Goal: Transaction & Acquisition: Purchase product/service

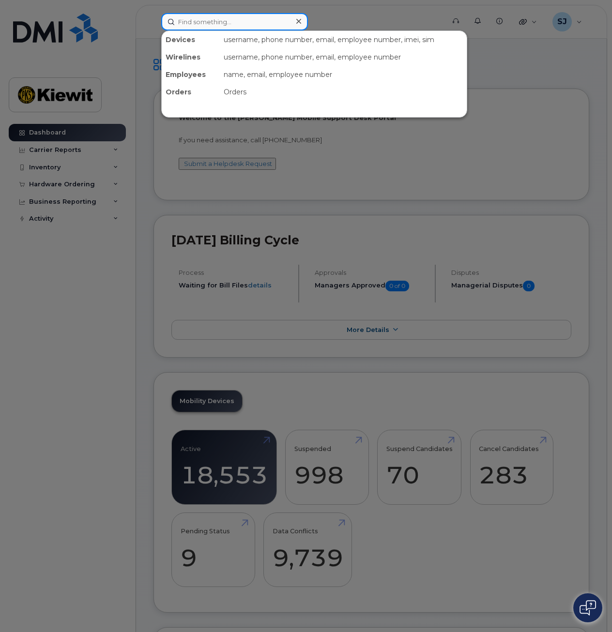
click at [212, 22] on input at bounding box center [234, 21] width 147 height 17
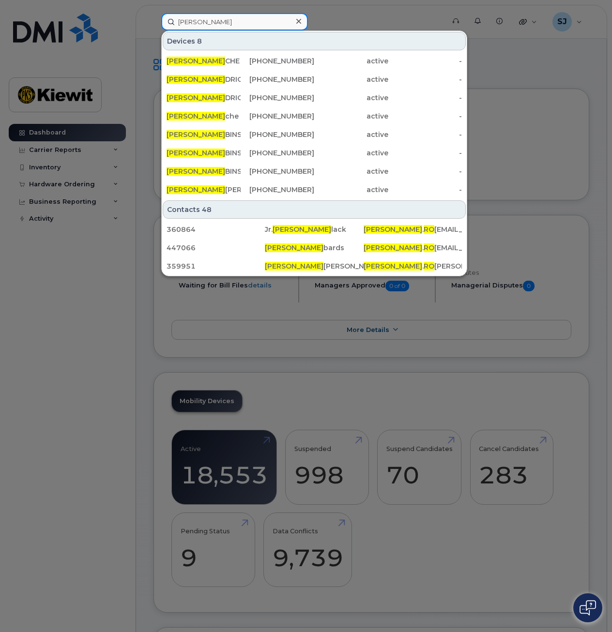
type input "william ro"
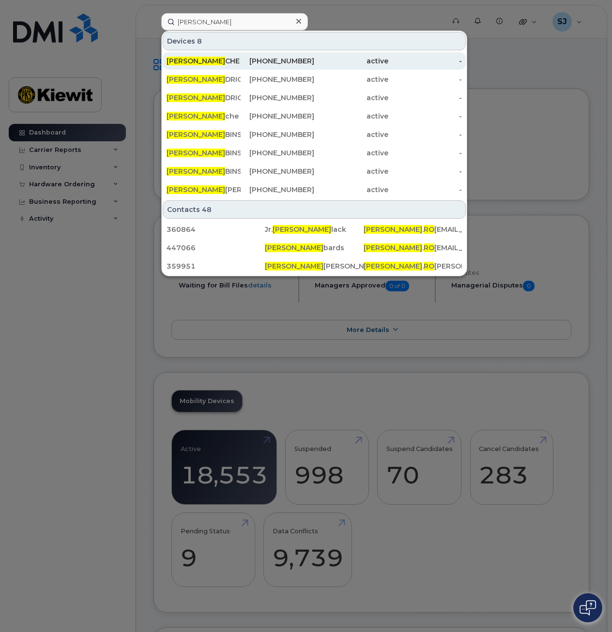
click at [272, 57] on div "214-542-1797" at bounding box center [278, 61] width 74 height 10
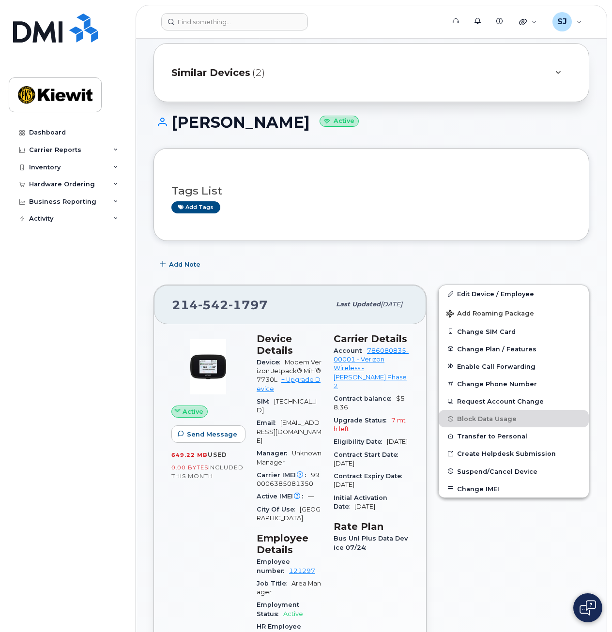
scroll to position [16, 0]
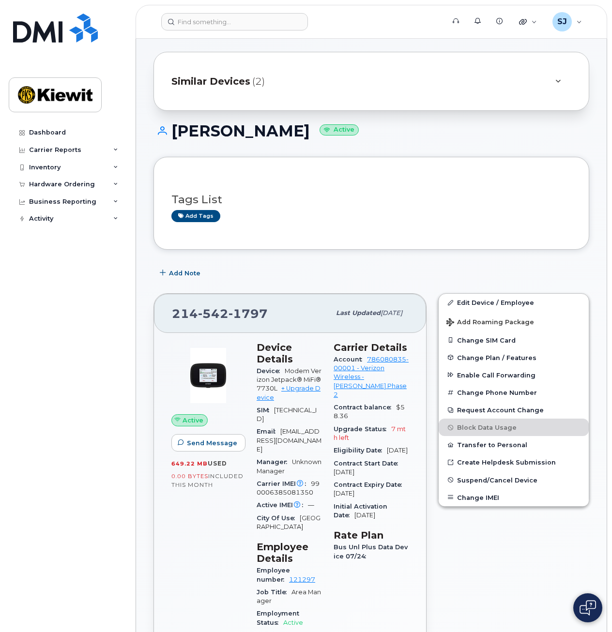
click at [207, 79] on span "Similar Devices" at bounding box center [210, 82] width 79 height 14
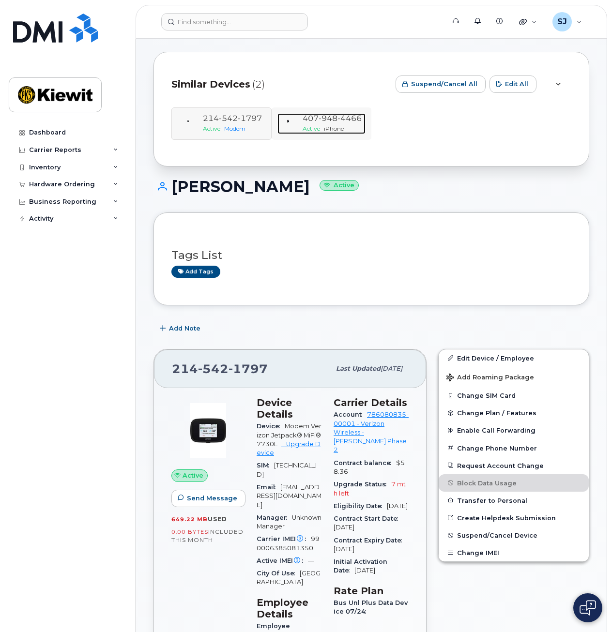
click at [326, 120] on span "948" at bounding box center [328, 118] width 19 height 9
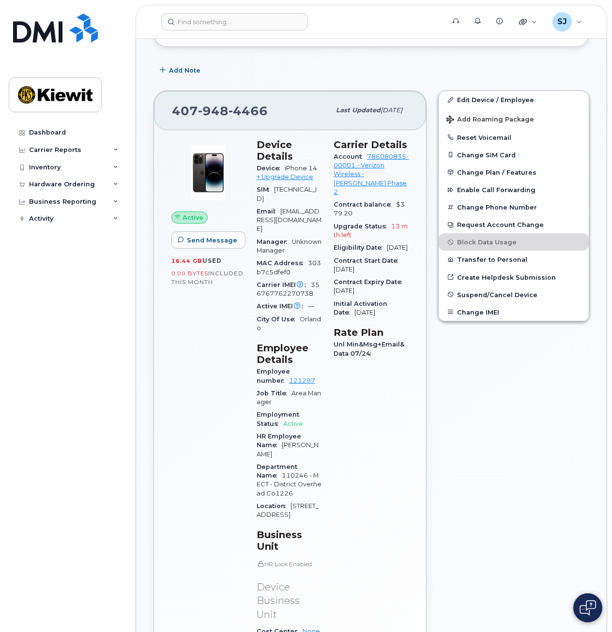
scroll to position [225, 0]
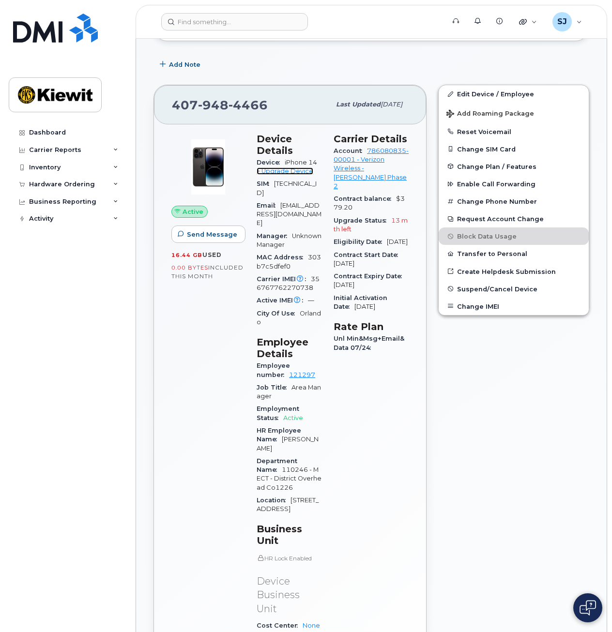
click at [297, 169] on link "+ Upgrade Device" at bounding box center [285, 171] width 57 height 7
drag, startPoint x: 269, startPoint y: 103, endPoint x: 165, endPoint y: 102, distance: 104.1
click at [165, 102] on div "407 948 4466 Last updated Jul 31, 2025" at bounding box center [290, 104] width 272 height 39
drag, startPoint x: 165, startPoint y: 102, endPoint x: 177, endPoint y: 102, distance: 11.6
copy span "407 948 4466"
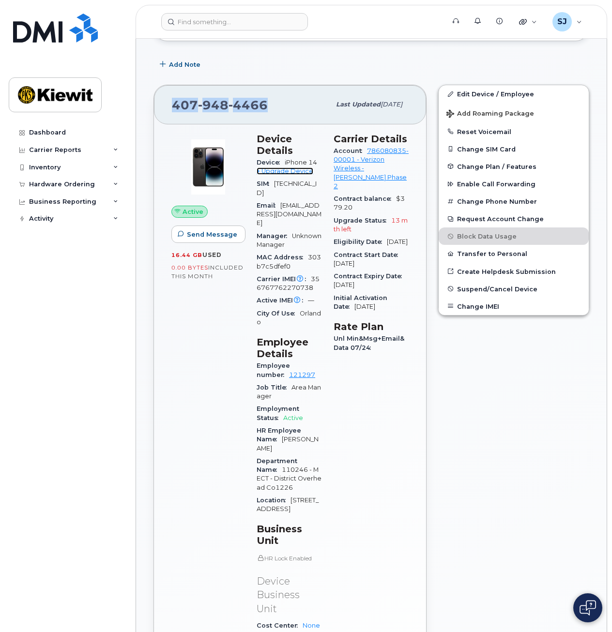
click at [278, 171] on link "+ Upgrade Device" at bounding box center [285, 171] width 57 height 7
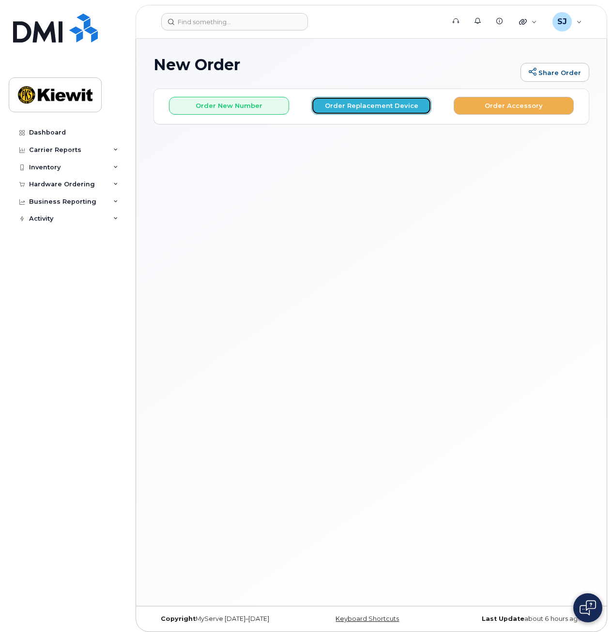
click at [375, 100] on button "Order Replacement Device" at bounding box center [371, 106] width 120 height 18
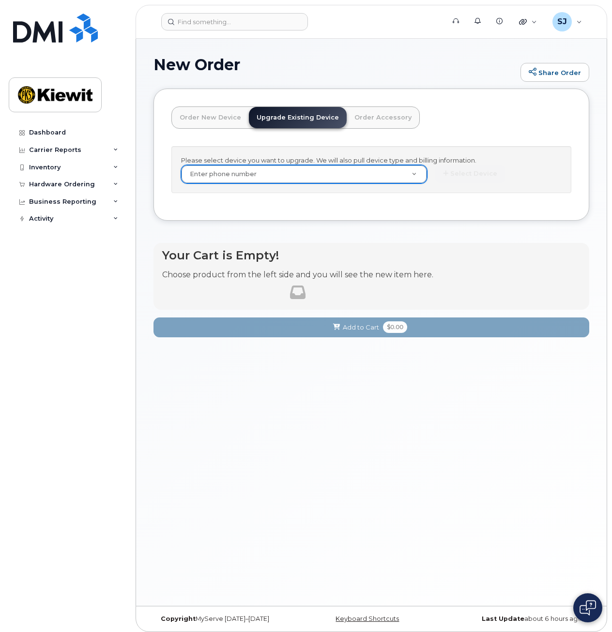
click at [222, 115] on link "Order New Device" at bounding box center [210, 117] width 77 height 21
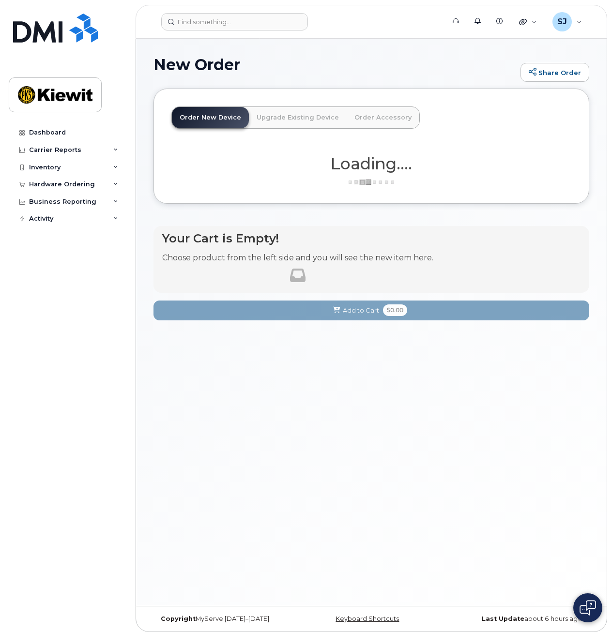
click at [280, 115] on link "Upgrade Existing Device" at bounding box center [298, 117] width 98 height 21
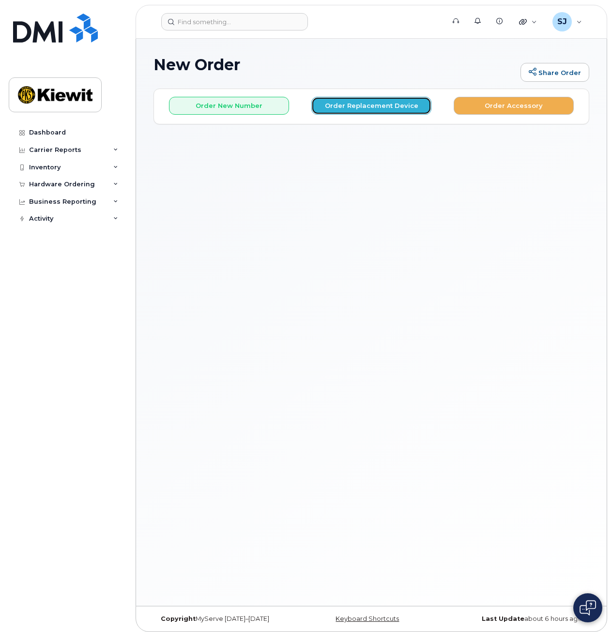
click at [400, 108] on button "Order Replacement Device" at bounding box center [371, 106] width 120 height 18
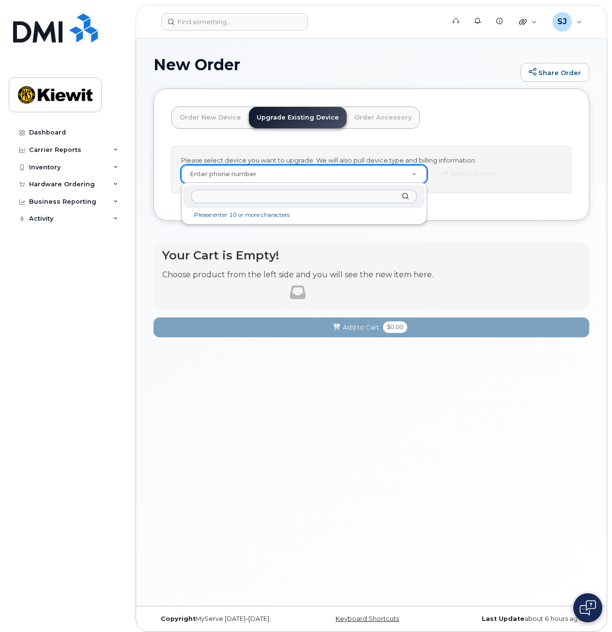
drag, startPoint x: 239, startPoint y: 174, endPoint x: 214, endPoint y: 202, distance: 38.4
drag, startPoint x: 214, startPoint y: 202, endPoint x: 219, endPoint y: 198, distance: 6.9
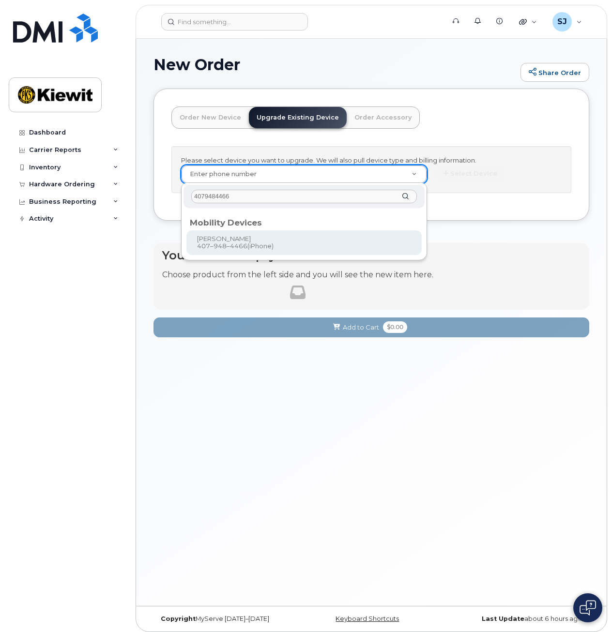
type input "4079484466"
type input "1168270"
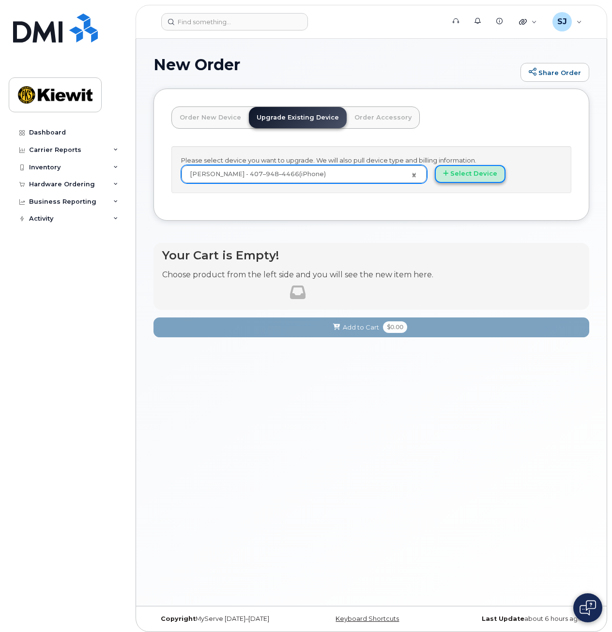
click at [445, 177] on button "Select Device" at bounding box center [470, 174] width 71 height 18
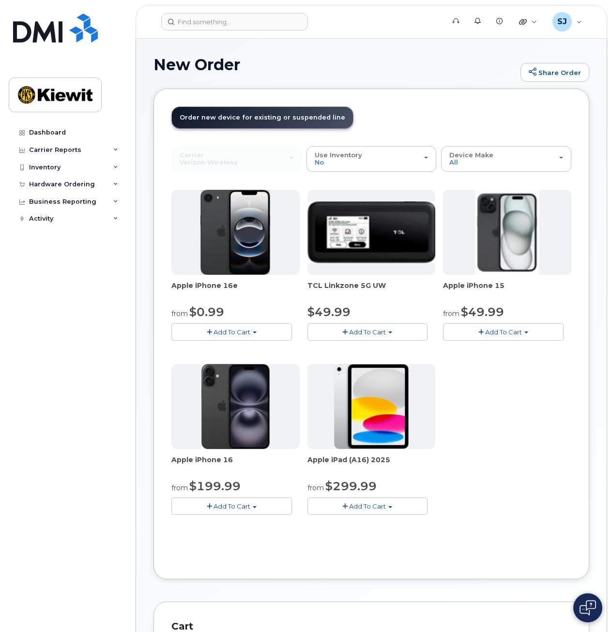
click at [263, 336] on button "Add To Cart" at bounding box center [231, 332] width 121 height 17
click at [227, 351] on link "$0.99 - 2 Year Upgrade (128GB)" at bounding box center [235, 350] width 122 height 12
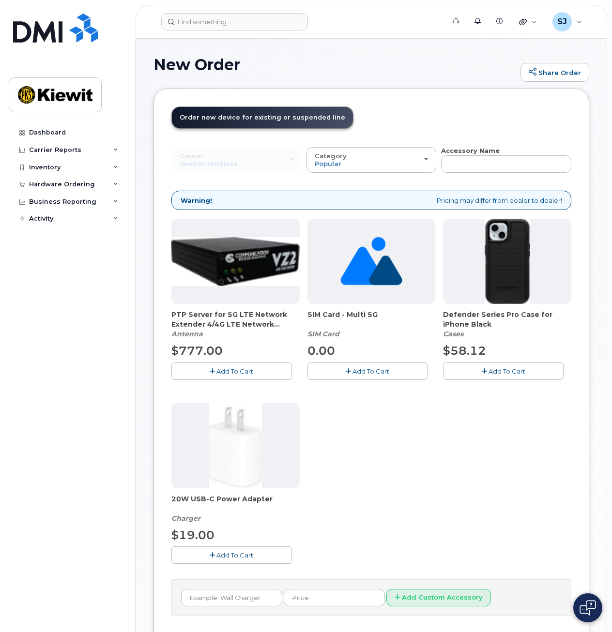
click at [471, 371] on button "Add To Cart" at bounding box center [503, 371] width 121 height 17
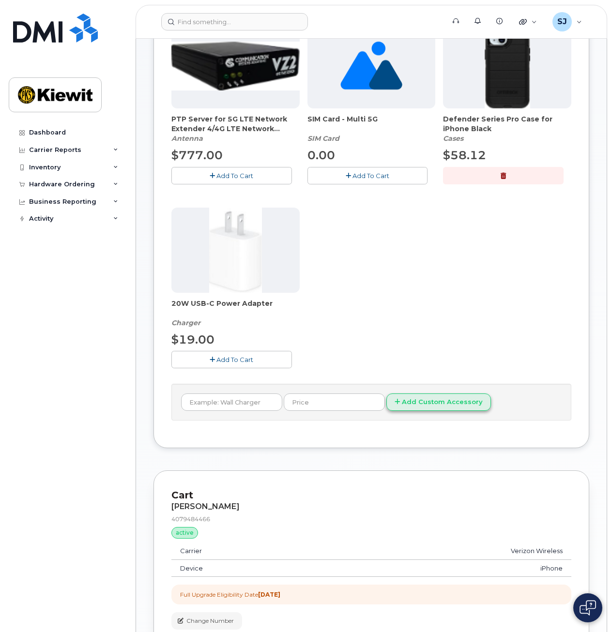
scroll to position [558, 0]
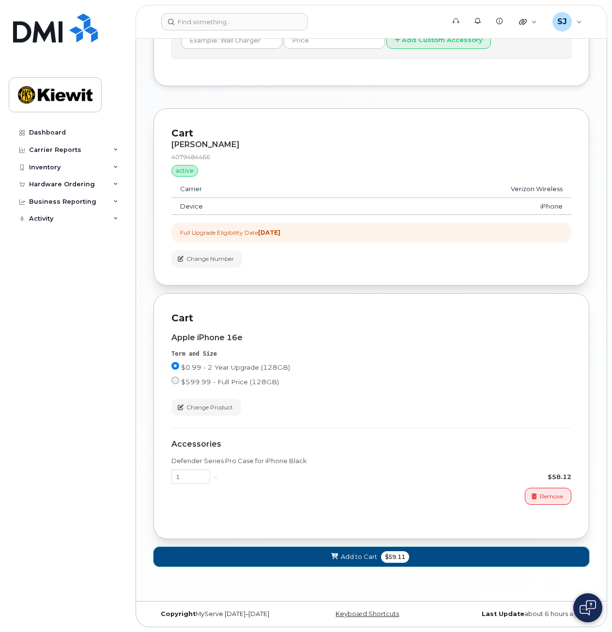
click at [365, 563] on button "Add to Cart $59.11" at bounding box center [372, 557] width 436 height 20
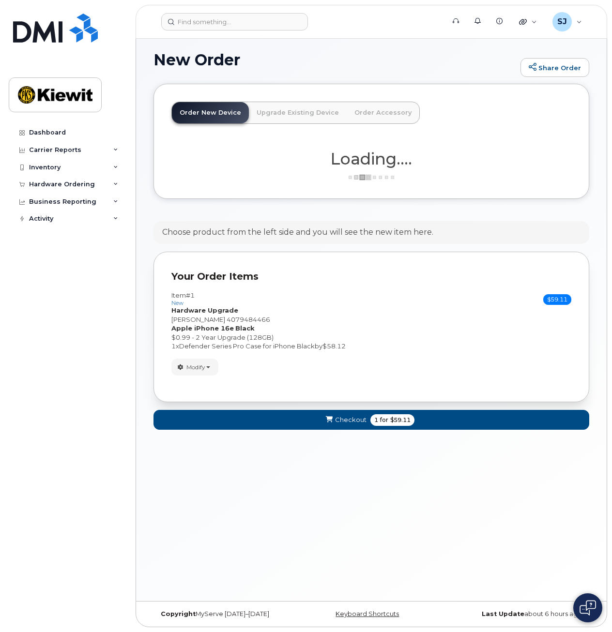
scroll to position [236, 0]
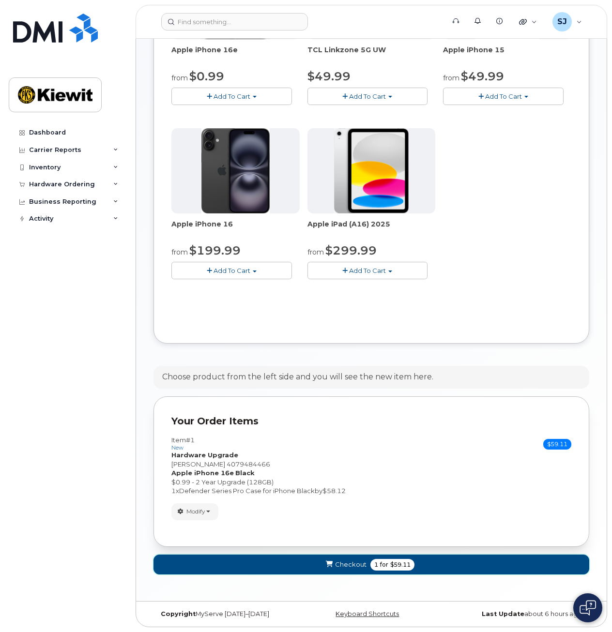
click at [339, 562] on span "Checkout" at bounding box center [350, 564] width 31 height 9
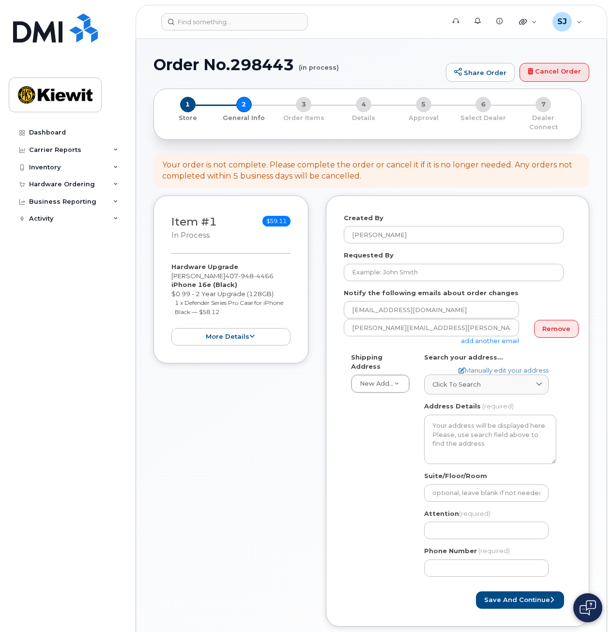
select select
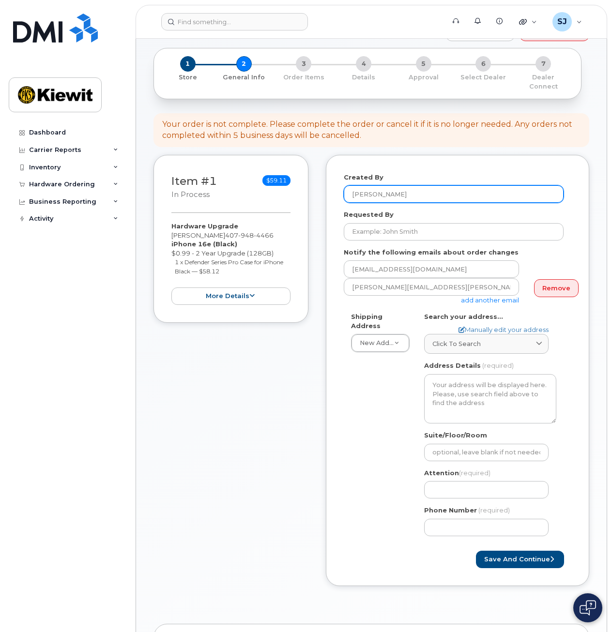
scroll to position [76, 0]
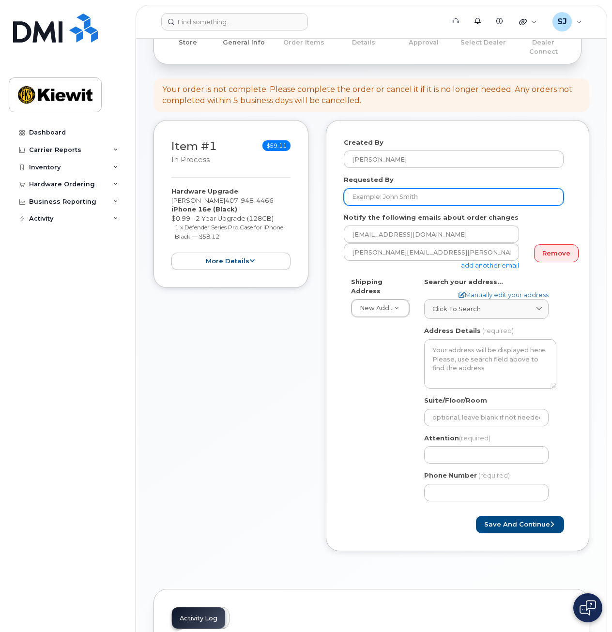
click at [403, 192] on input "Requested By" at bounding box center [454, 196] width 220 height 17
click at [326, 189] on div "Created By [PERSON_NAME] Requested By Notify the following emails about order c…" at bounding box center [457, 336] width 263 height 432
click at [361, 188] on input "Requested By" at bounding box center [454, 196] width 220 height 17
type input "w"
type input "[PERSON_NAME]"
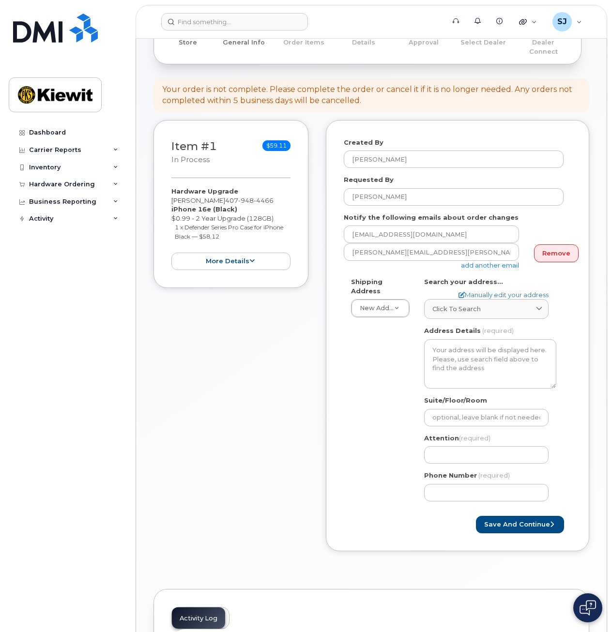
click at [354, 363] on div "Shipping Address New Address New Address [STREET_ADDRESS] AB Search your addres…" at bounding box center [454, 393] width 220 height 231
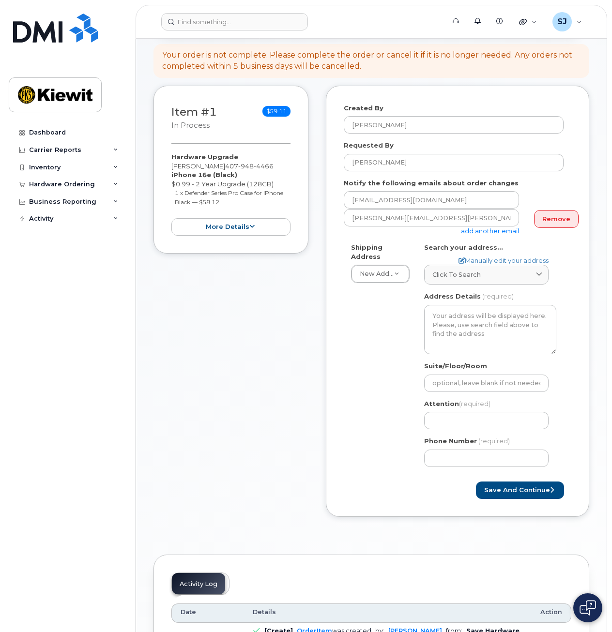
scroll to position [132, 0]
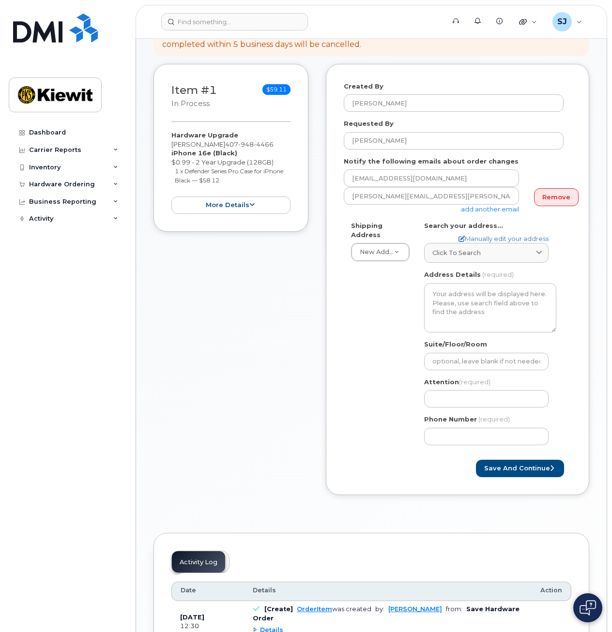
click at [487, 205] on link "add another email" at bounding box center [490, 209] width 58 height 8
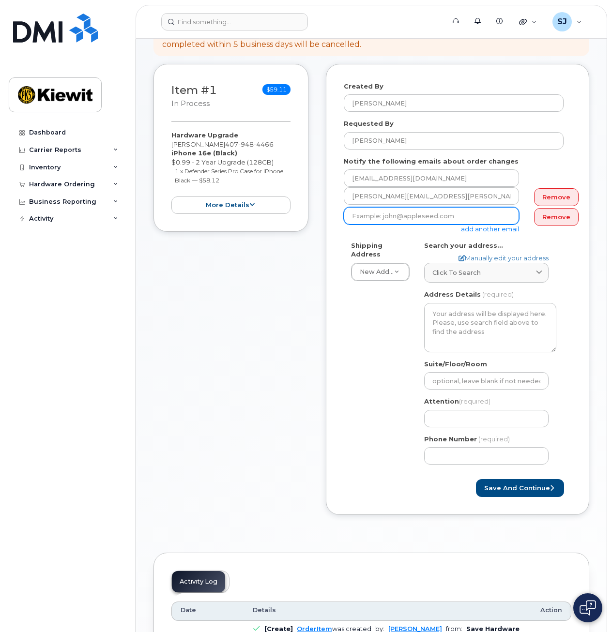
click at [438, 208] on input "email" at bounding box center [431, 215] width 175 height 17
type input "jonathan.ayala@kiewit.com"
type input "2050 Roanoke Rd"
type input "3612383996"
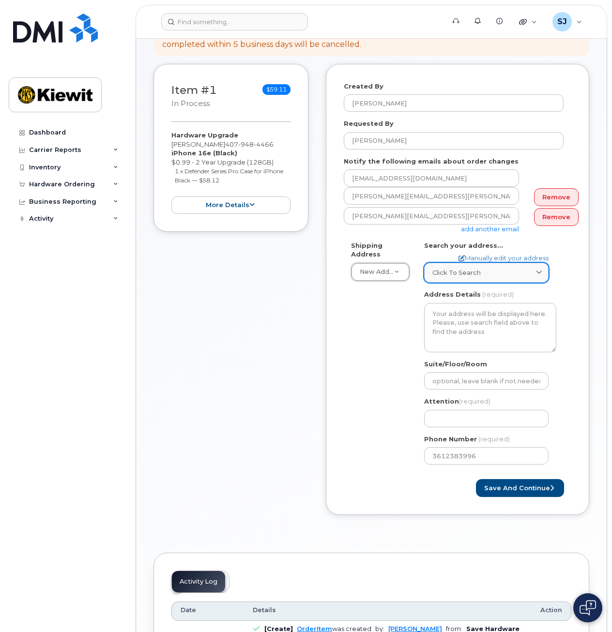
click at [459, 263] on link "Click to search" at bounding box center [486, 273] width 124 height 20
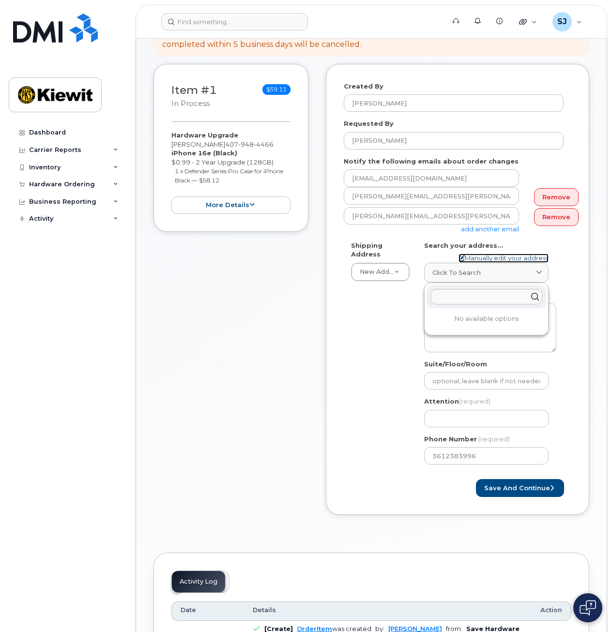
click at [487, 254] on link "Manually edit your address" at bounding box center [504, 258] width 90 height 9
select select
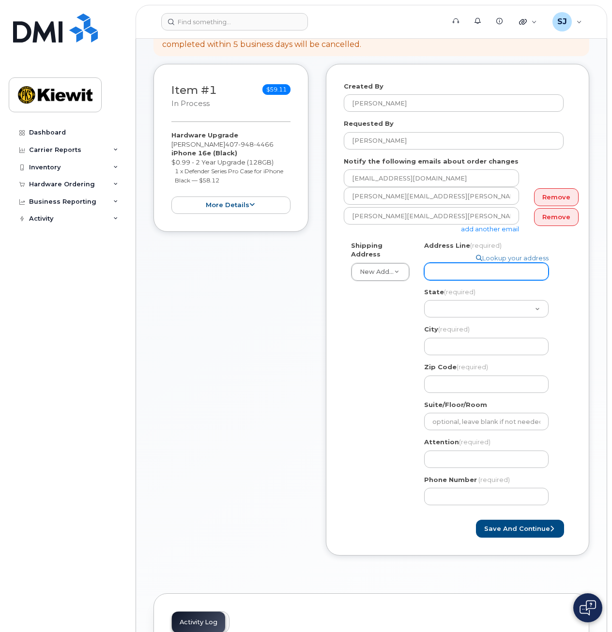
click at [459, 263] on input "Address Line (required)" at bounding box center [486, 271] width 124 height 17
drag, startPoint x: 466, startPoint y: 251, endPoint x: 449, endPoint y: 271, distance: 26.2
click at [463, 254] on div "Address Line (required) Lookup your address" at bounding box center [490, 260] width 132 height 39
click at [449, 271] on input "Address Line (required)" at bounding box center [486, 271] width 124 height 17
select select
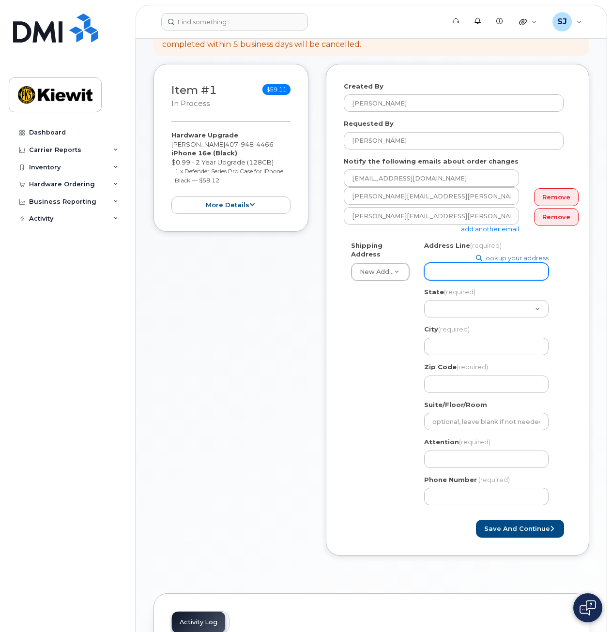
type input "9"
select select
type input "93"
select select
type input "938"
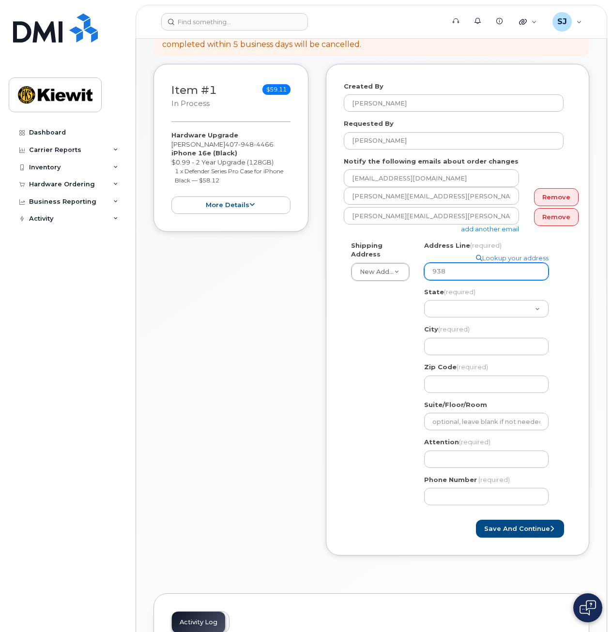
select select
type input "938 L"
select select
type input "938 Li"
select select
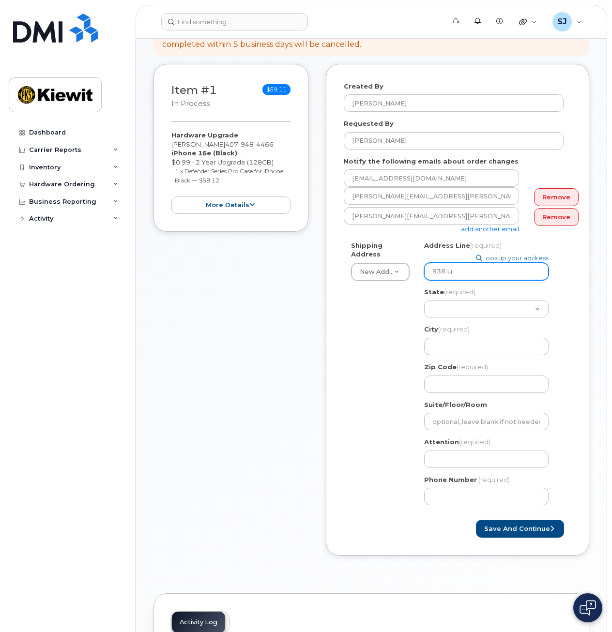
type input "938 L"
select select
type input "938 Lo"
select select
type input "938 Log"
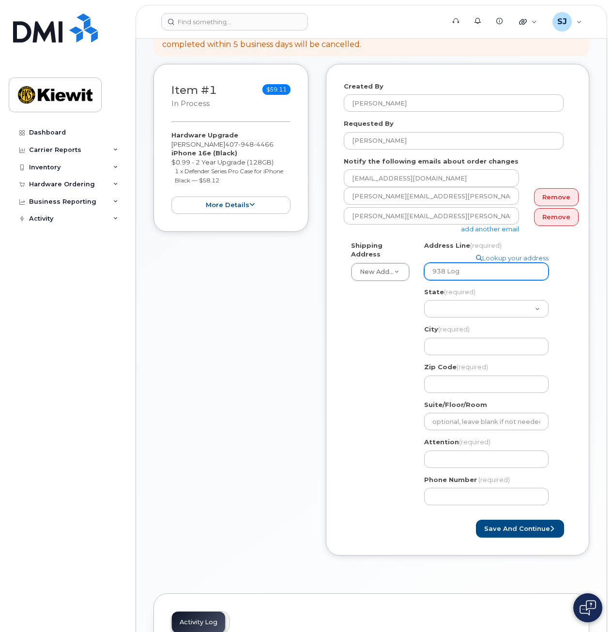
select select
type input "938 Logg"
select select
type input "938 Logge"
select select
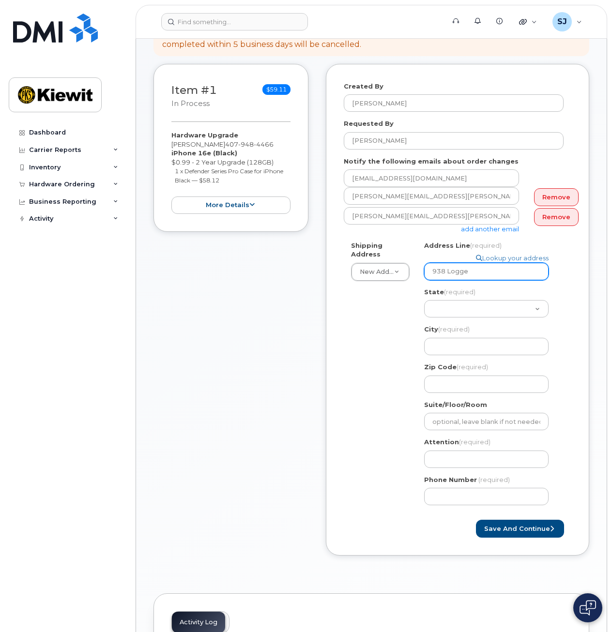
type input "938 Logger"
select select
type input "938 Loggerh"
select select
type input "938 Loggerhe"
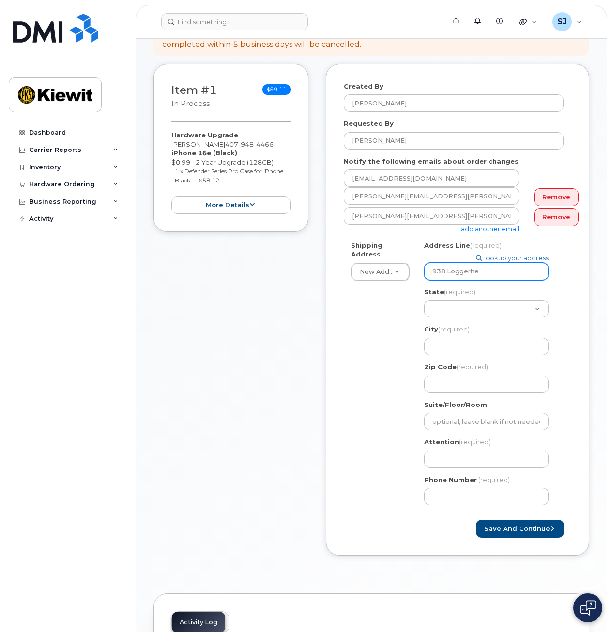
select select
type input "938 Loggerhea"
select select
type input "938 Loggerhead"
select select
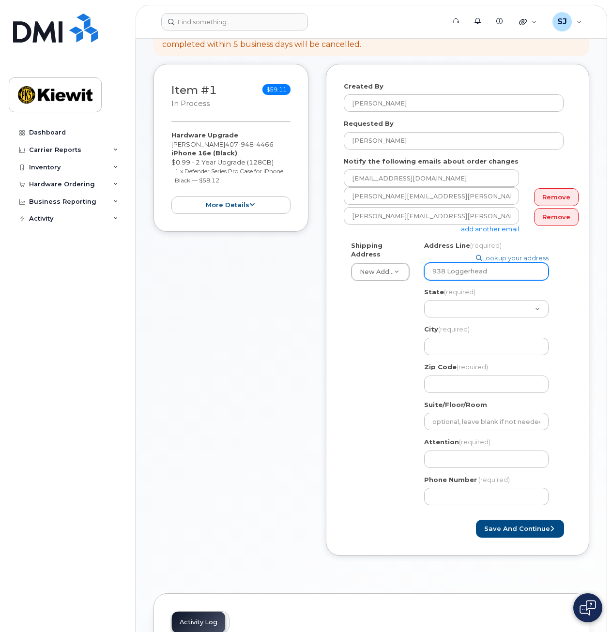
type input "938 Loggerhead I"
select select
type input "938 Loggerhead Is"
select select
type input "938 Loggerhead Isl"
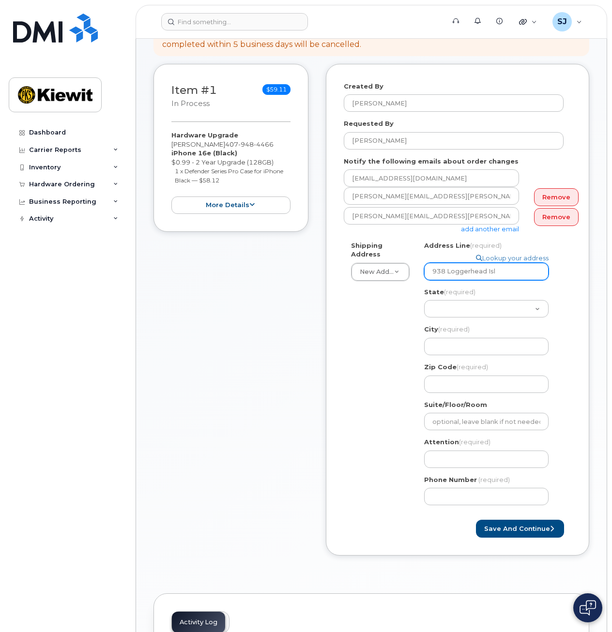
select select
type input "938 Loggerhead Isla"
select select
type input "938 Loggerhead Islan"
select select
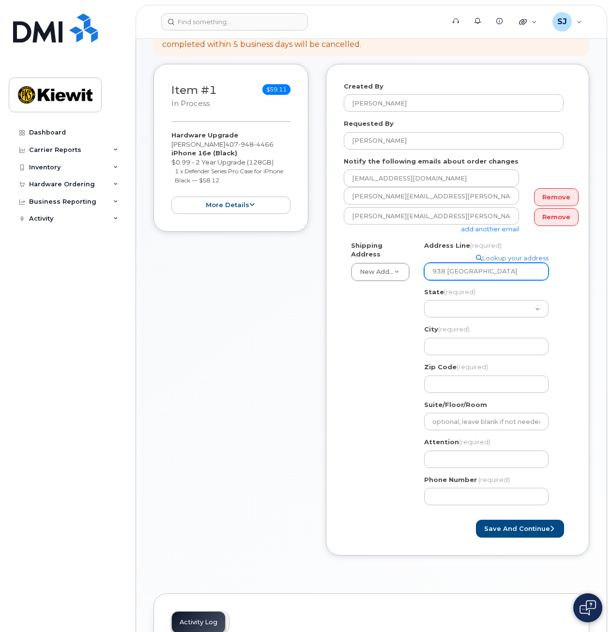
type input "938 Loggerhead Island"
select select
type input "938 Loggerhead Island D"
select select
type input "938 Loggerhead Island Dr"
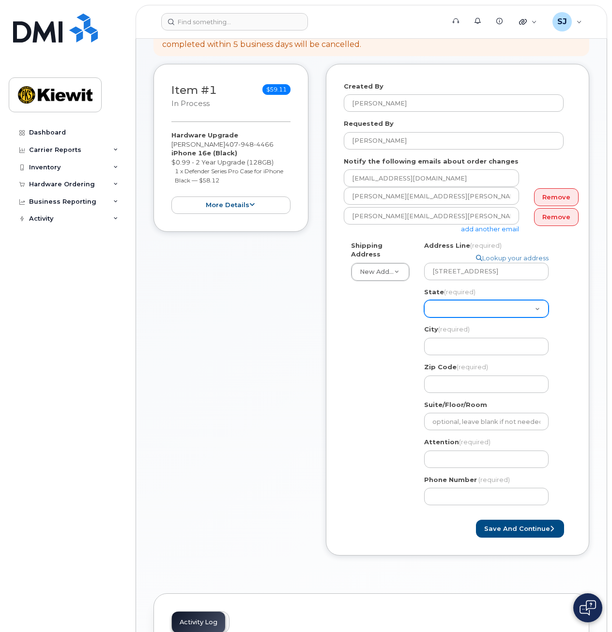
click at [473, 300] on select "Alabama Alaska American Samoa Arizona Arkansas California Colorado Connecticut …" at bounding box center [486, 308] width 124 height 17
select select "FL"
click at [424, 300] on select "Alabama Alaska American Samoa Arizona Arkansas California Colorado Connecticut …" at bounding box center [486, 308] width 124 height 17
click at [462, 344] on input "City (required)" at bounding box center [486, 346] width 124 height 17
select select
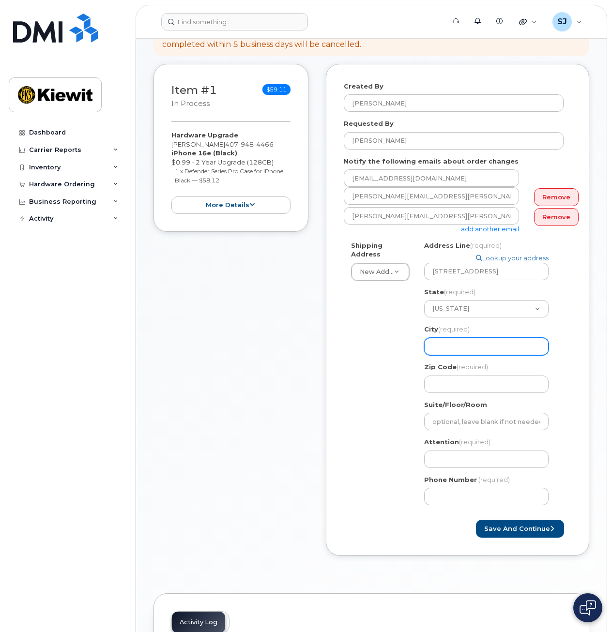
type input "S"
select select
type input "Sa"
select select
type input "Sat"
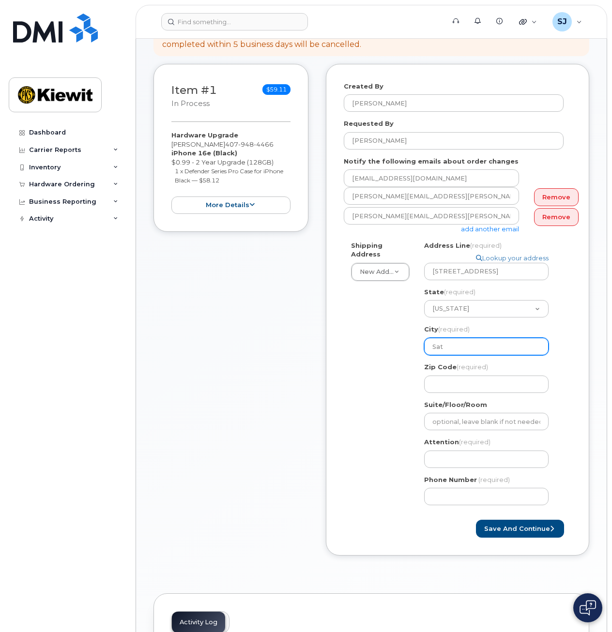
select select
type input "Sate"
select select
type input "Satel"
select select
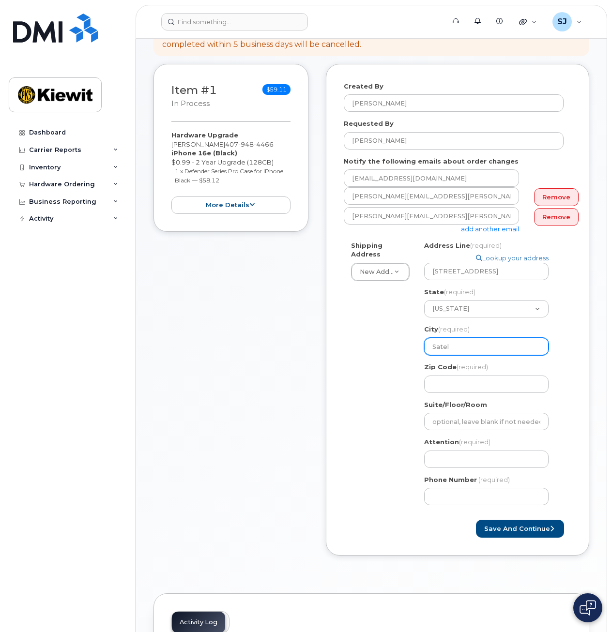
type input "Satell"
select select
type input "Satelli"
select select
type input "Satellit"
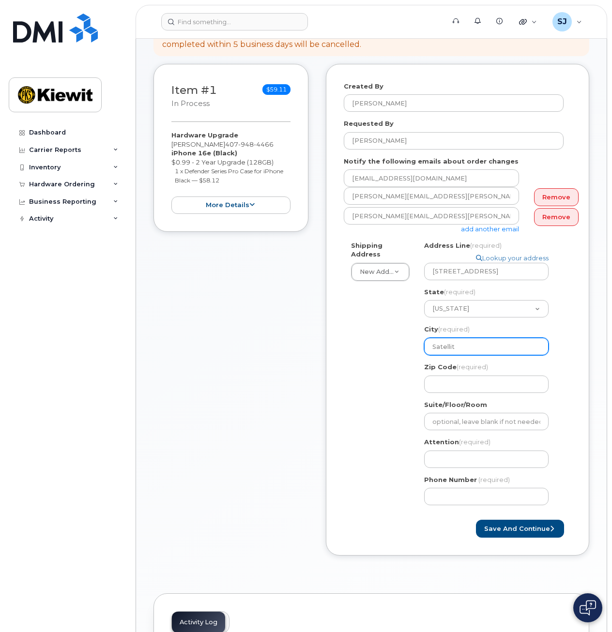
select select
type input "Satellite"
select select
type input "Satellite B"
select select
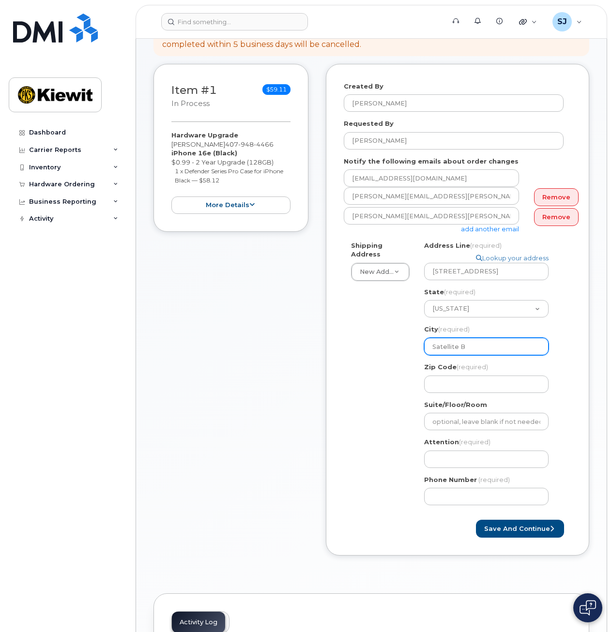
type input "Satellite Be"
select select
type input "Satellite Bea"
select select
type input "Satellite Beac"
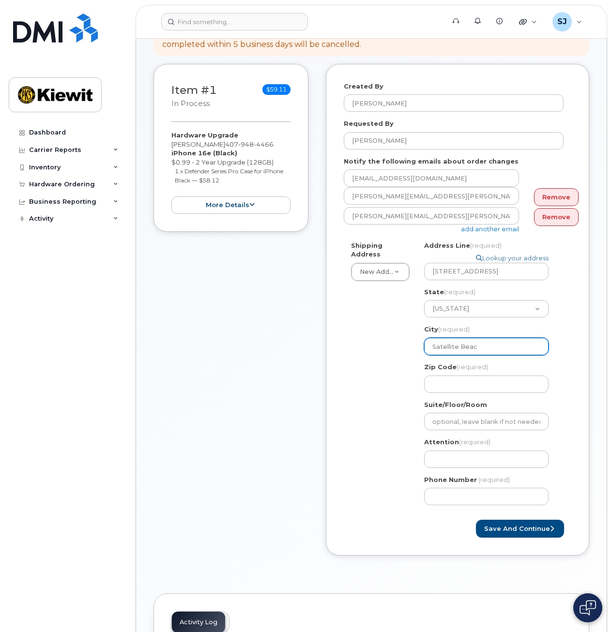
select select
type input "Satellite Beach"
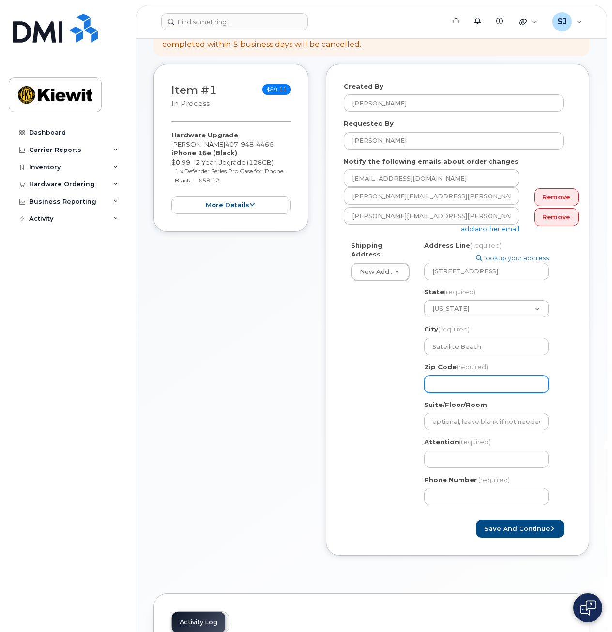
click at [465, 381] on input "Zip Code (required)" at bounding box center [486, 384] width 124 height 17
select select
type input "3"
select select
type input "32"
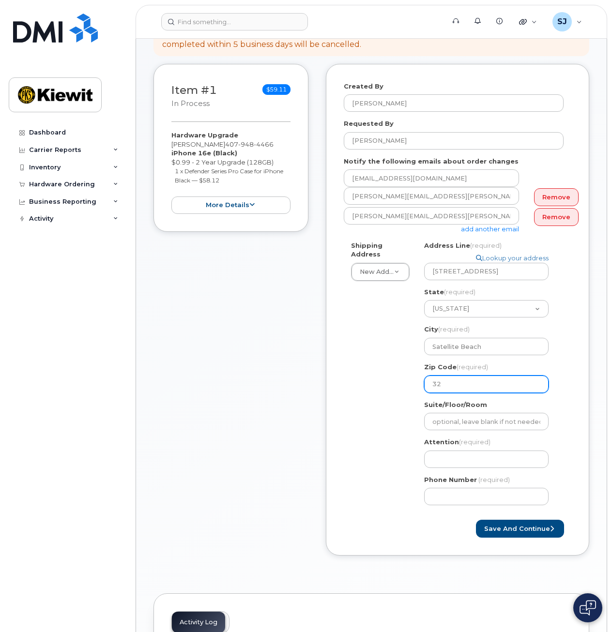
select select
type input "329"
select select
type input "3293"
select select
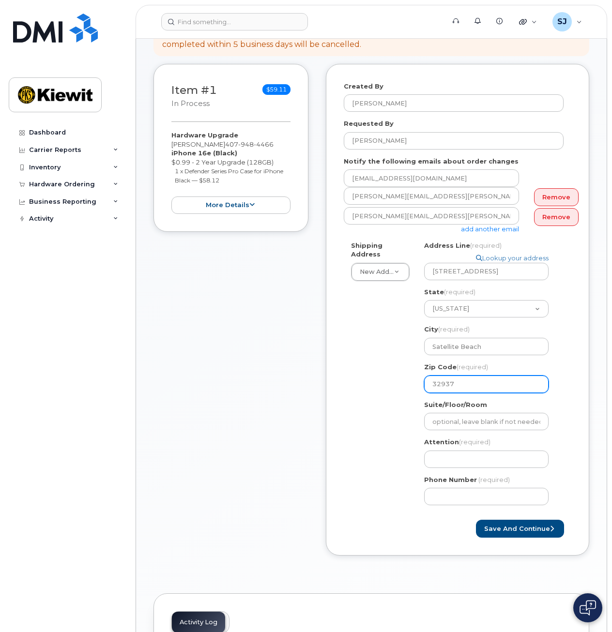
type input "32937"
click at [406, 393] on div "Shipping Address New Address New Address 11201 Enterprise Wy 2050 Roanoke Rd FL…" at bounding box center [454, 377] width 220 height 272
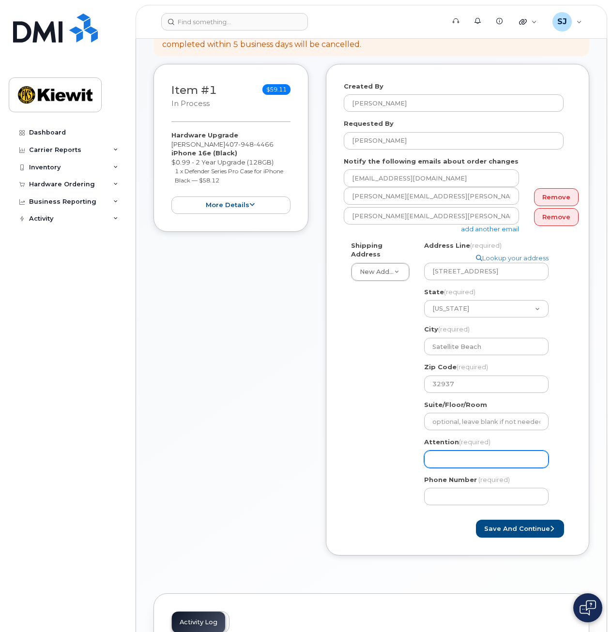
click at [447, 453] on input "Attention (required)" at bounding box center [486, 459] width 124 height 17
select select
type input "W"
select select
type input "Wi"
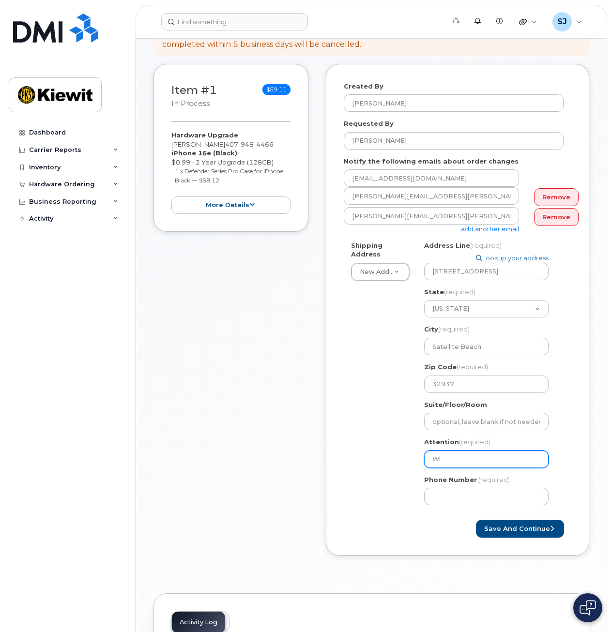
select select
type input "Wil"
select select
type input "Will"
select select
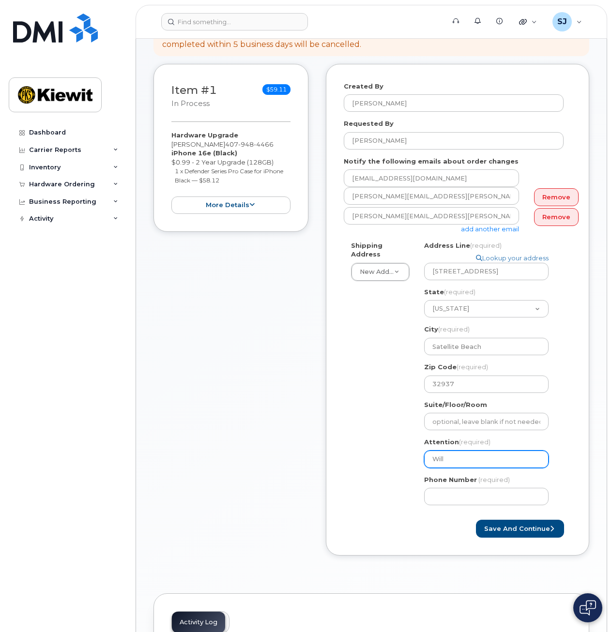
type input "Willi"
select select
type input "Willia"
select select
type input "William"
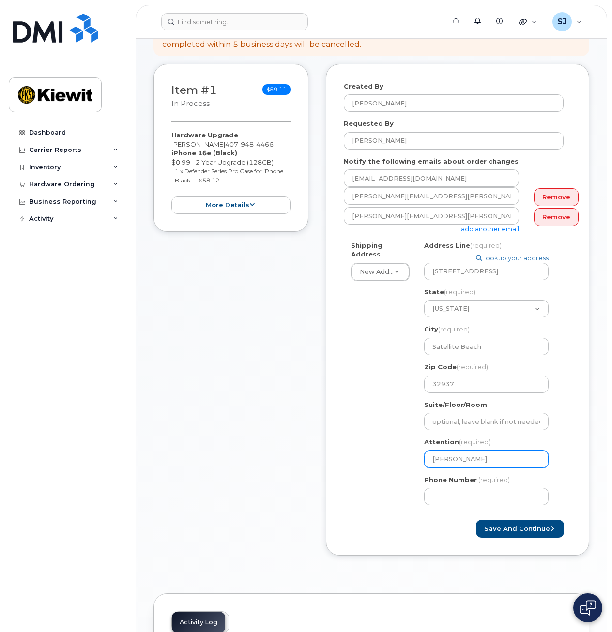
select select
type input "William R"
select select
type input "William Ro"
select select
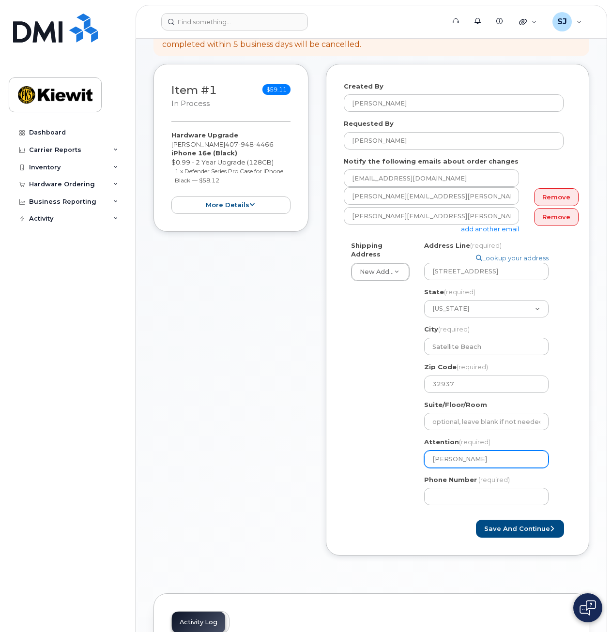
type input "William Roc"
select select
type input "William Roch"
select select
type input "[PERSON_NAME]"
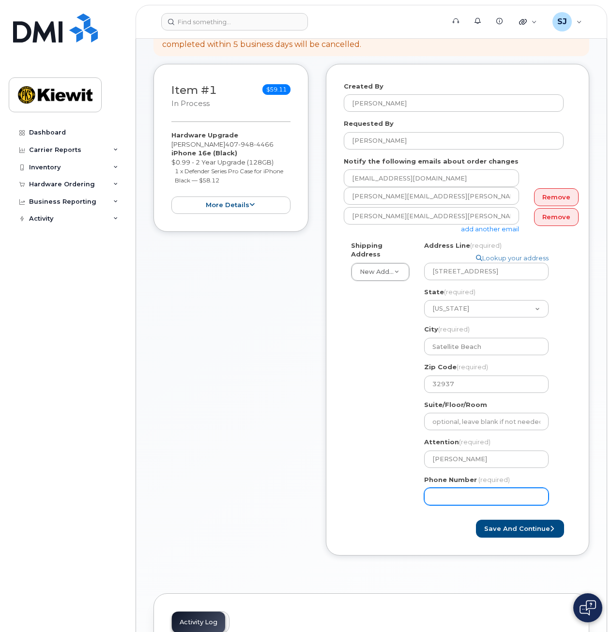
click at [462, 492] on input "Phone Number" at bounding box center [486, 496] width 124 height 17
drag, startPoint x: 462, startPoint y: 492, endPoint x: 436, endPoint y: 486, distance: 26.3
paste input "4079484466"
select select
type input "4079484466"
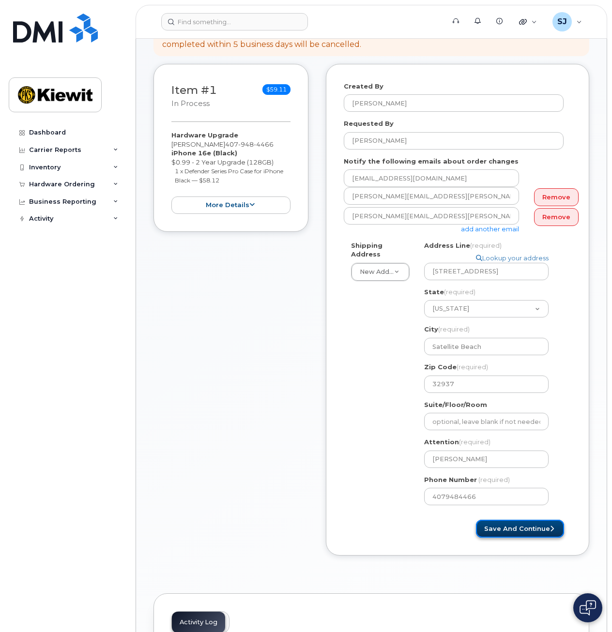
drag, startPoint x: 493, startPoint y: 515, endPoint x: 497, endPoint y: 517, distance: 5.0
click at [493, 520] on button "Save and Continue" at bounding box center [520, 529] width 88 height 18
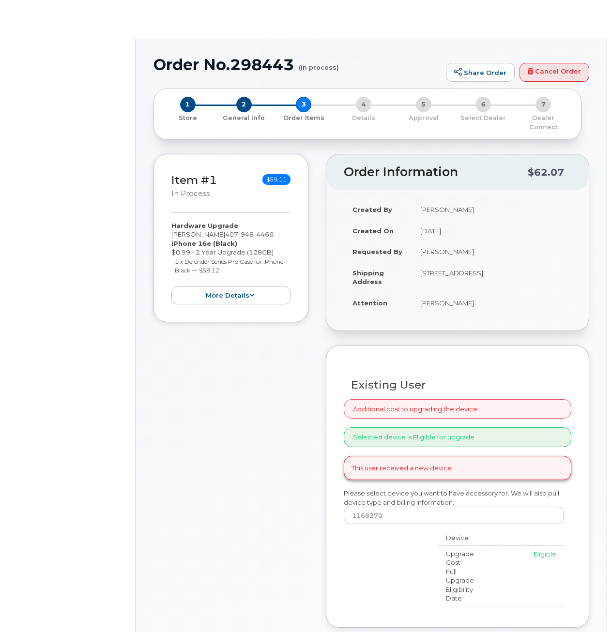
type input "[PERSON_NAME]"
radio input "true"
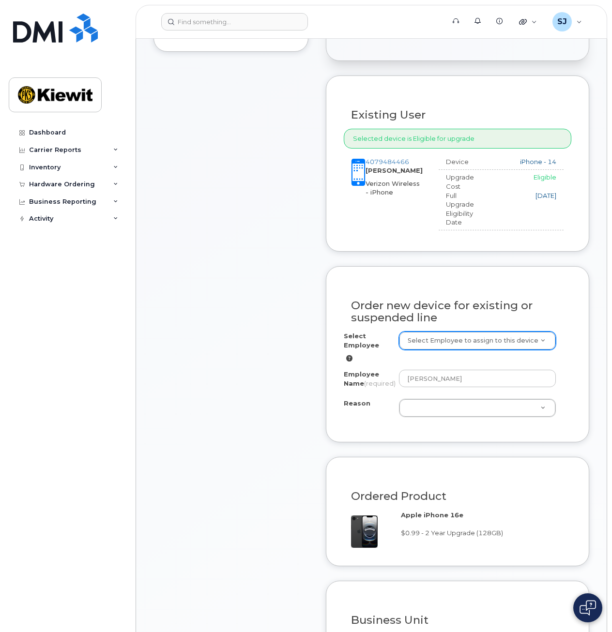
scroll to position [339, 0]
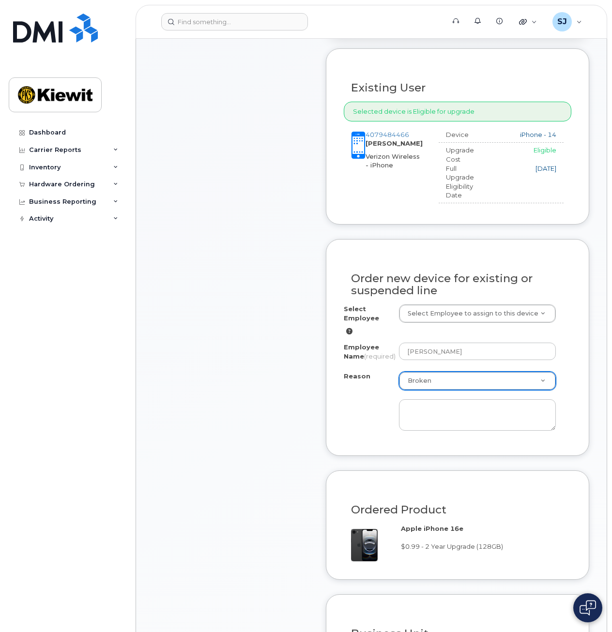
select select "broken"
click at [405, 406] on textarea at bounding box center [477, 416] width 157 height 32
type textarea "P"
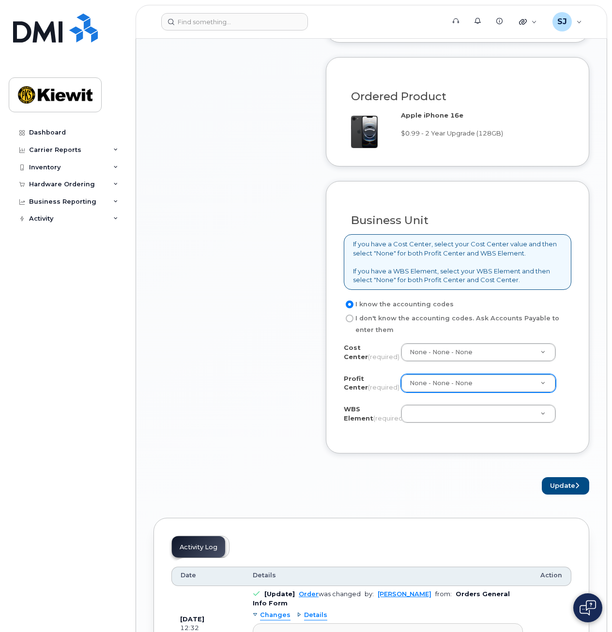
scroll to position [763, 0]
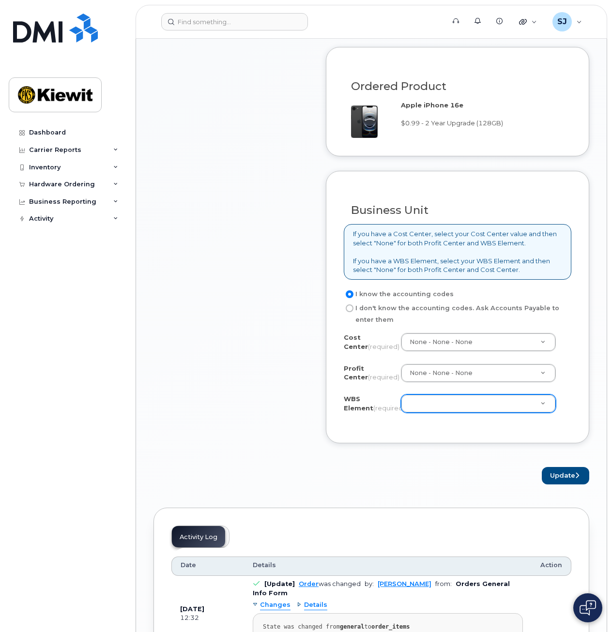
type textarea "iPhone 14 has cracked screen"
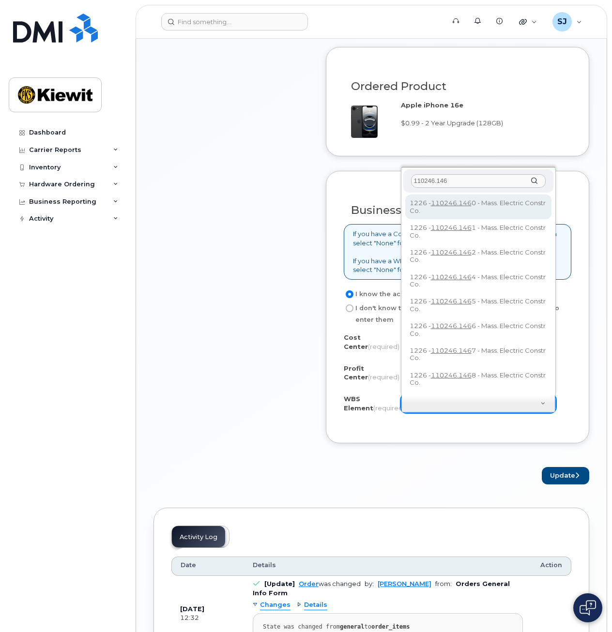
type input "110246.146"
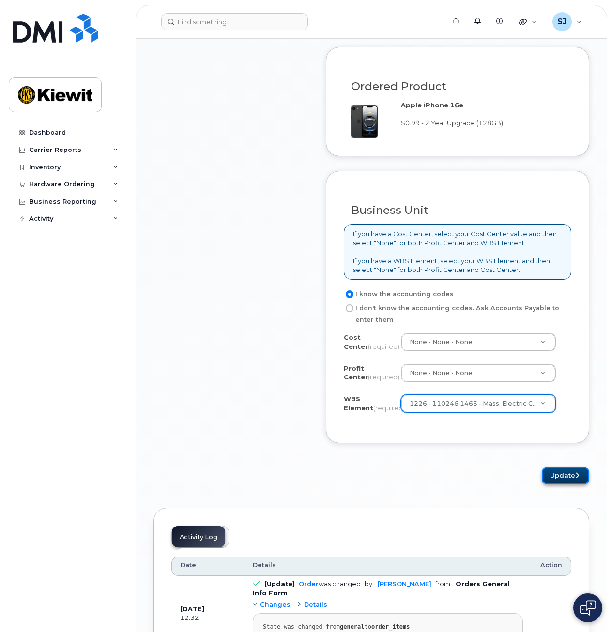
click at [551, 483] on button "Update" at bounding box center [565, 476] width 47 height 18
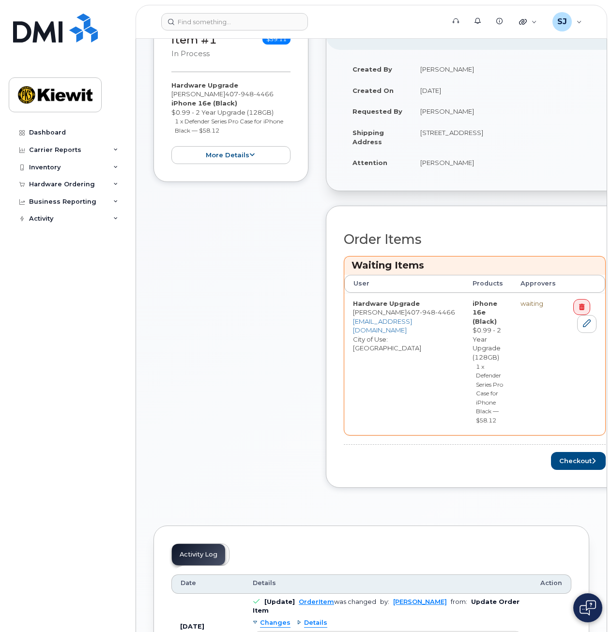
scroll to position [252, 0]
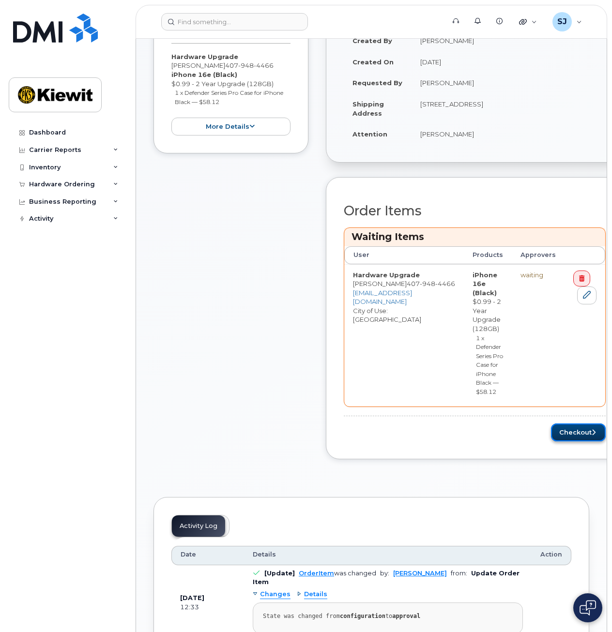
click at [551, 431] on button "Checkout" at bounding box center [578, 433] width 55 height 18
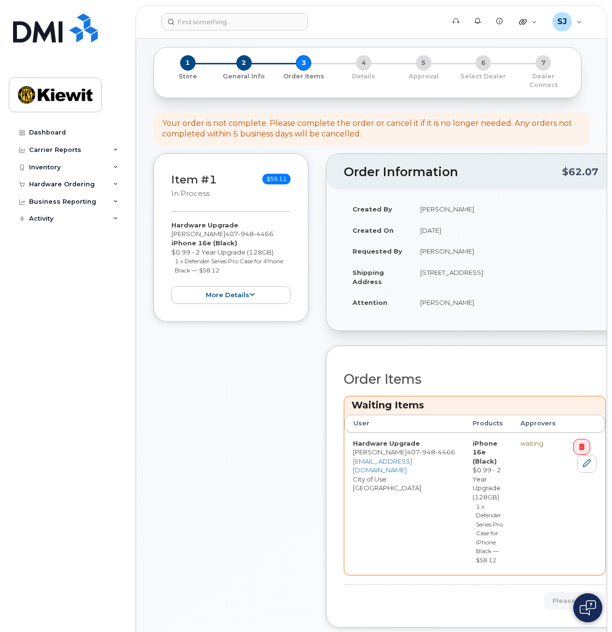
scroll to position [0, 0]
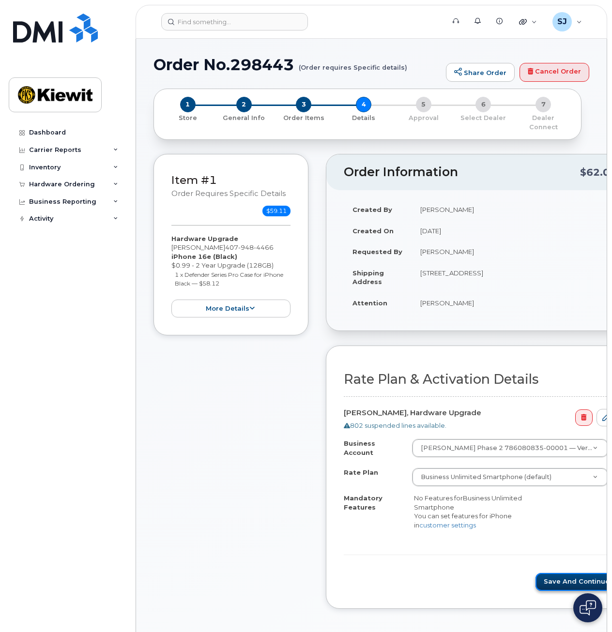
click at [536, 575] on button "Save and Continue" at bounding box center [580, 582] width 88 height 18
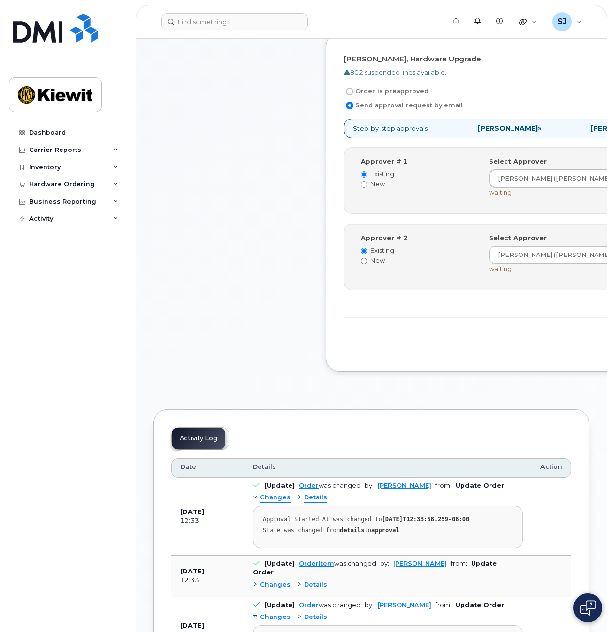
scroll to position [315, 0]
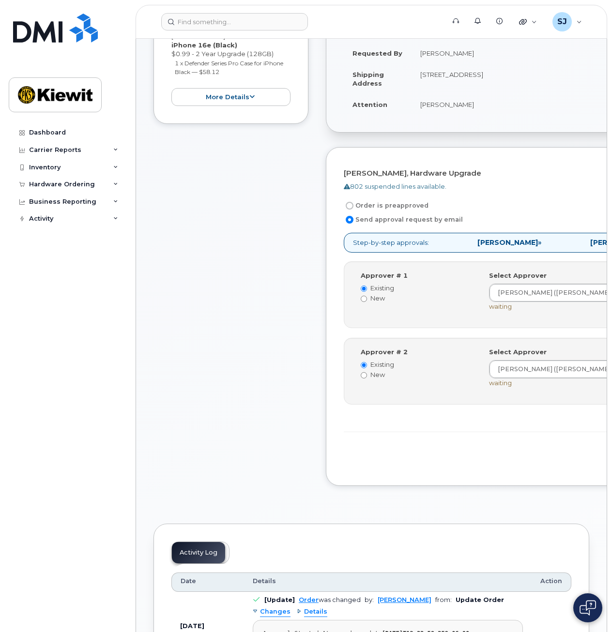
scroll to position [157, 0]
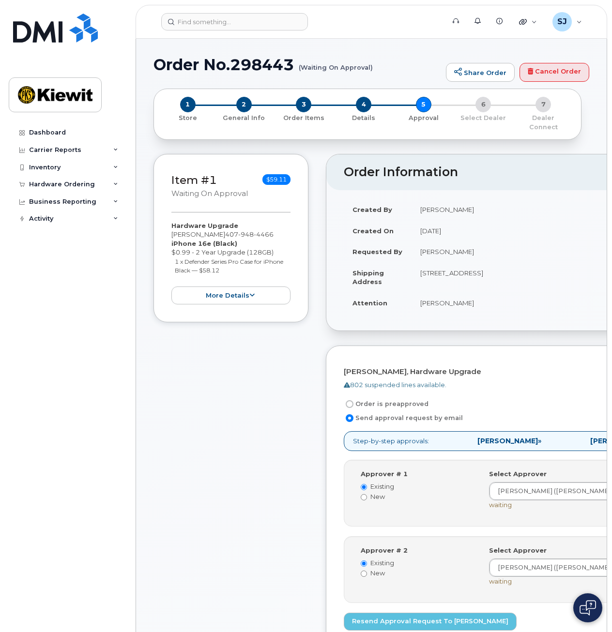
drag, startPoint x: 562, startPoint y: 390, endPoint x: 807, endPoint y: 476, distance: 259.3
click at [239, 488] on div "Item #1 Waiting On Approval $59.11 Hardware Upgrade [PERSON_NAME] [PHONE_NUMBER…" at bounding box center [231, 431] width 155 height 554
click at [118, 353] on div "Dashboard Carrier Reports Monthly Billing Data Daily Data Pooling Average Costi…" at bounding box center [69, 371] width 120 height 494
